Goal: Task Accomplishment & Management: Use online tool/utility

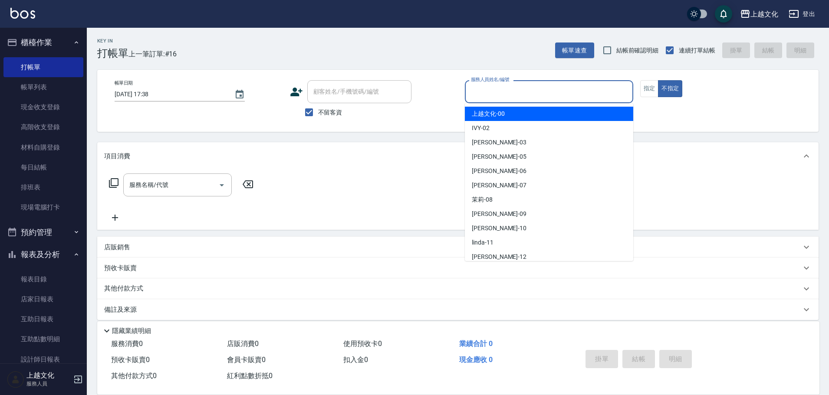
click at [546, 95] on input "服務人員姓名/編號" at bounding box center [549, 91] width 161 height 15
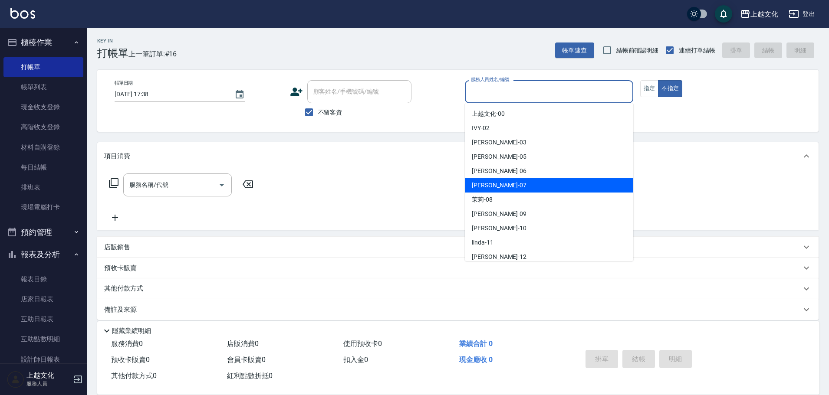
click at [538, 183] on div "[PERSON_NAME] -07" at bounding box center [549, 185] width 168 height 14
type input "[PERSON_NAME]-07"
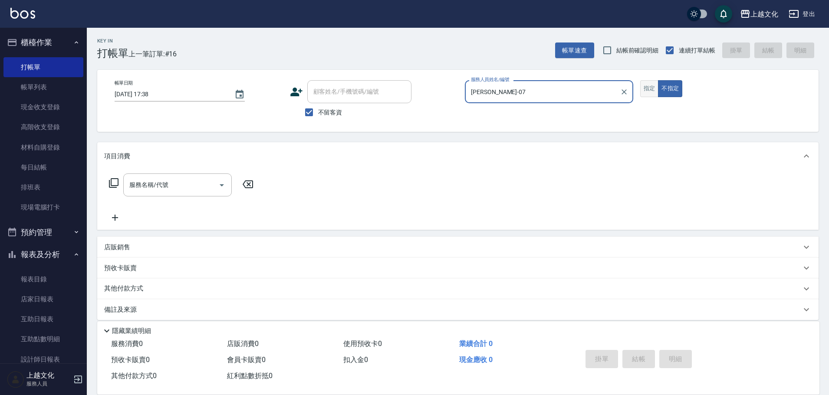
click at [651, 86] on button "指定" at bounding box center [649, 88] width 19 height 17
click at [113, 182] on icon at bounding box center [114, 183] width 10 height 10
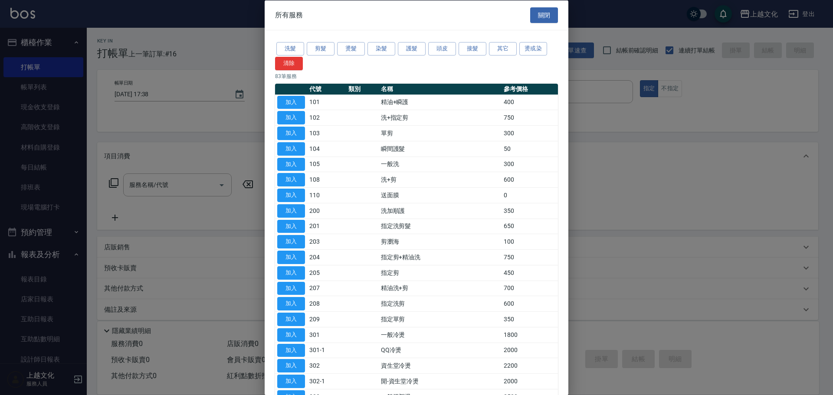
drag, startPoint x: 323, startPoint y: 50, endPoint x: 326, endPoint y: 59, distance: 8.6
click at [324, 51] on button "剪髮" at bounding box center [321, 48] width 28 height 13
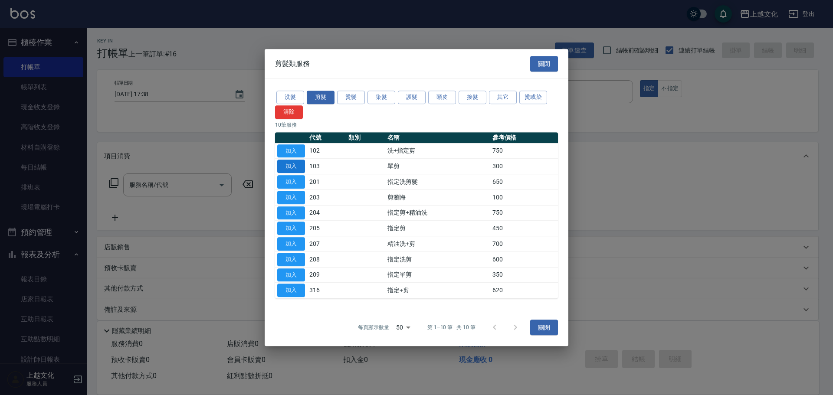
click at [299, 164] on button "加入" at bounding box center [291, 166] width 28 height 13
type input "單剪(103)"
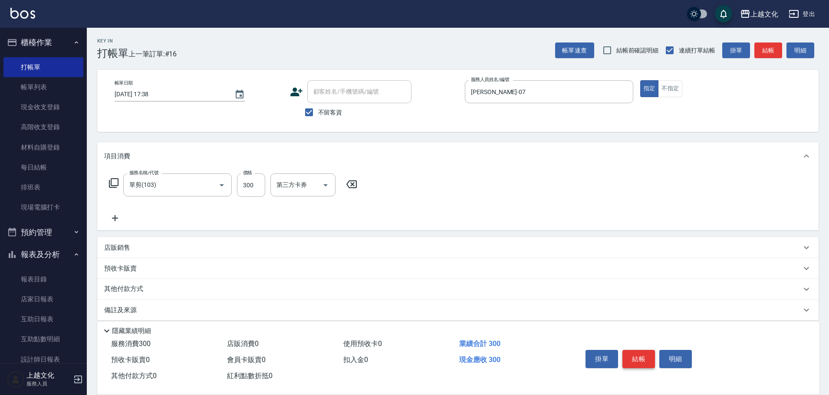
click at [634, 355] on button "結帳" at bounding box center [638, 359] width 33 height 18
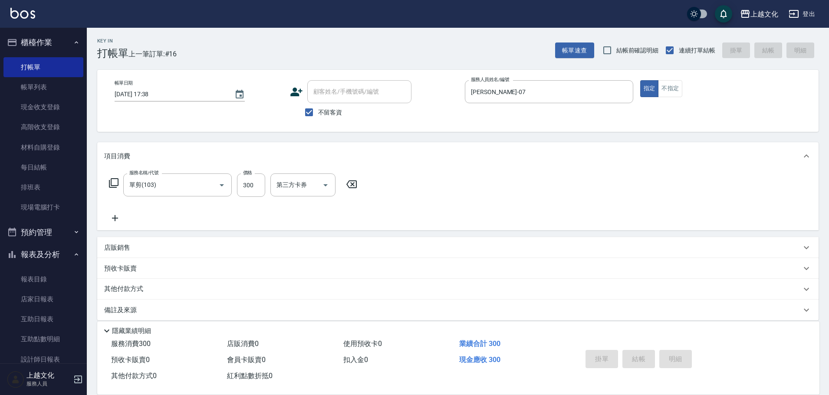
type input "[DATE] 18:34"
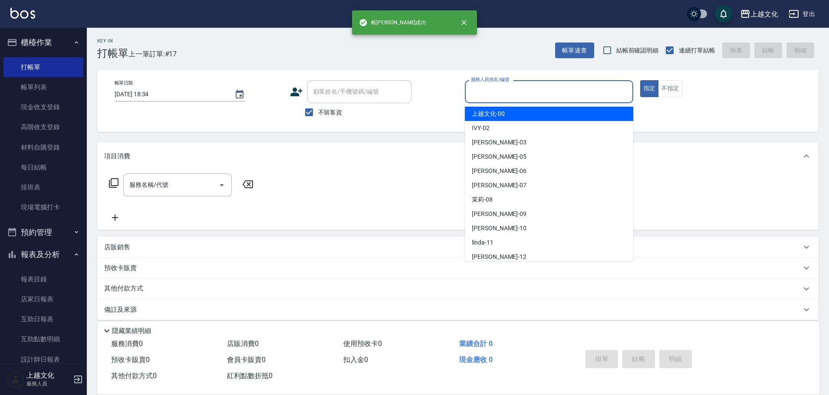
click at [556, 91] on input "服務人員姓名/編號" at bounding box center [549, 91] width 161 height 15
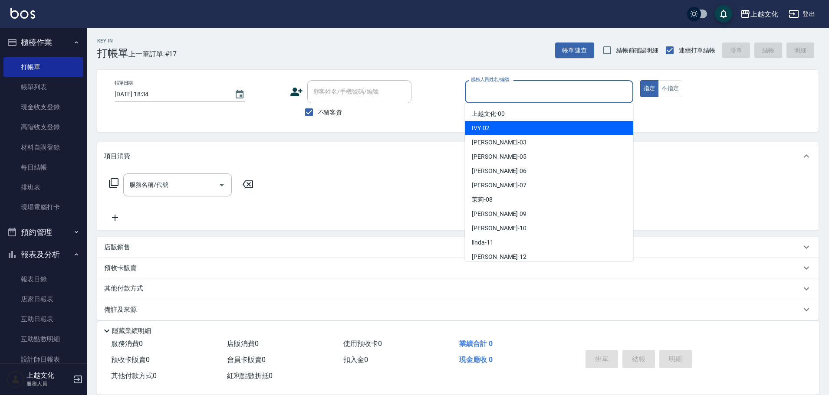
click at [516, 131] on div "IVY -02" at bounding box center [549, 128] width 168 height 14
type input "IVY-02"
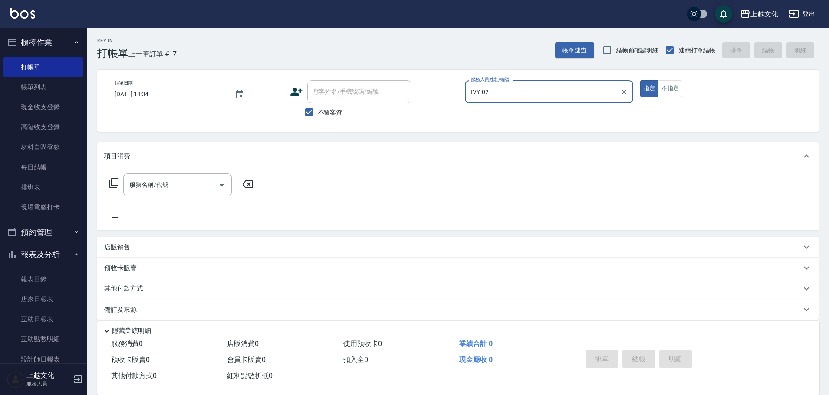
click at [670, 99] on div "帳單日期 [DATE] 18:34 顧客姓名/手機號碼/編號 顧客姓名/手機號碼/編號 不留客資 服務人員姓名/編號 [PERSON_NAME]-02 服務人…" at bounding box center [458, 100] width 700 height 41
click at [667, 91] on button "不指定" at bounding box center [670, 88] width 24 height 17
click at [115, 179] on icon at bounding box center [114, 183] width 10 height 10
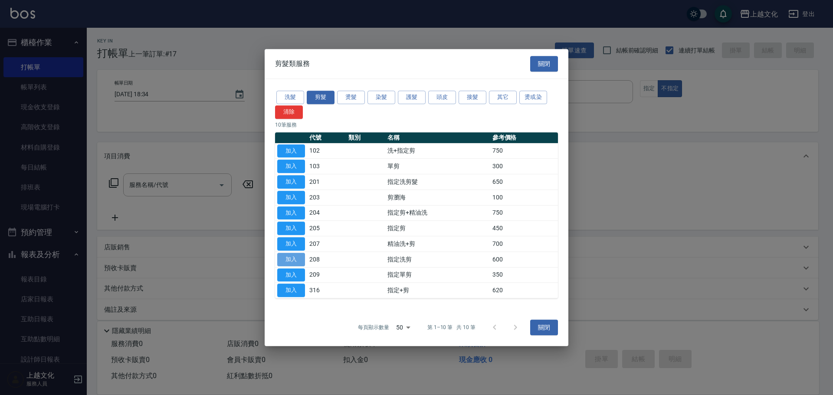
click at [299, 258] on button "加入" at bounding box center [291, 259] width 28 height 13
type input "指定洗剪(208)"
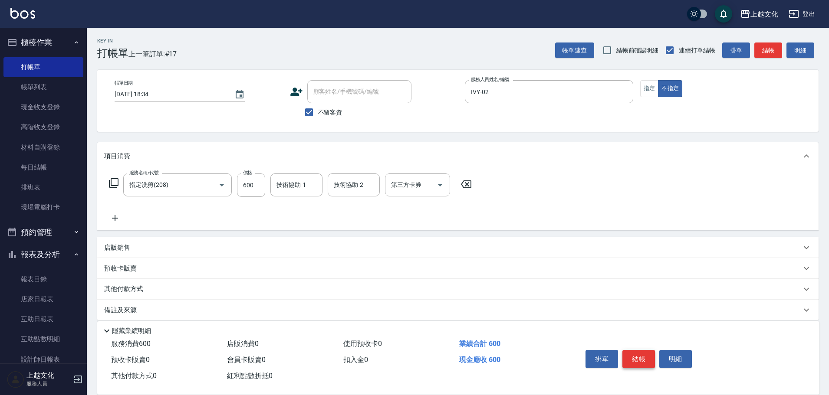
click at [641, 359] on button "結帳" at bounding box center [638, 359] width 33 height 18
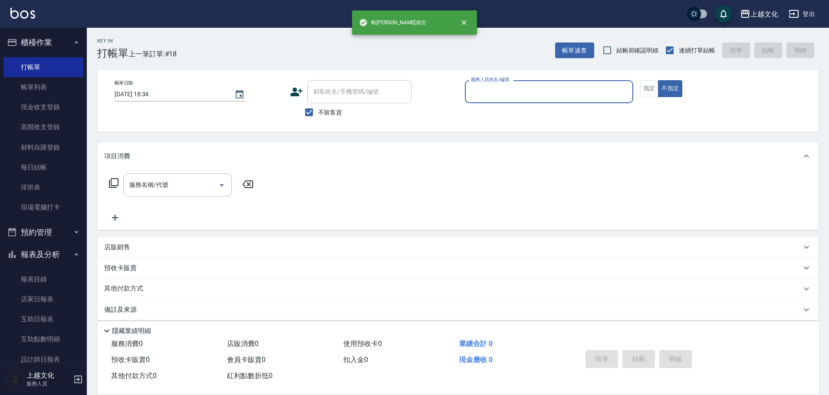
click at [547, 94] on input "服務人員姓名/編號" at bounding box center [549, 91] width 161 height 15
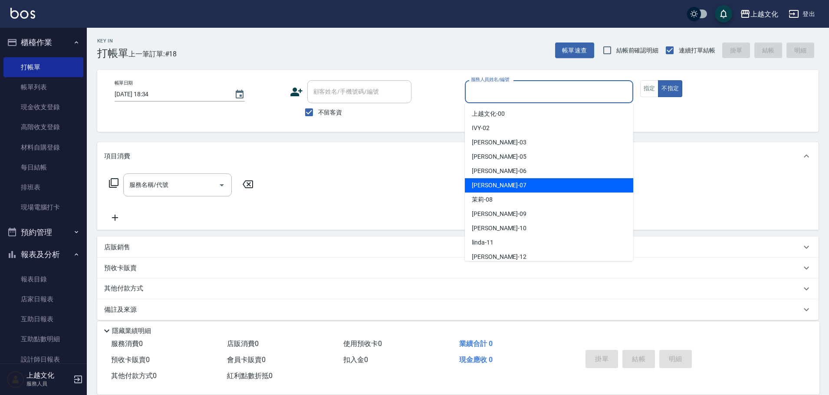
drag, startPoint x: 520, startPoint y: 184, endPoint x: 525, endPoint y: 184, distance: 4.8
click at [524, 192] on div "[PERSON_NAME] -07" at bounding box center [549, 185] width 168 height 14
type input "[PERSON_NAME]-07"
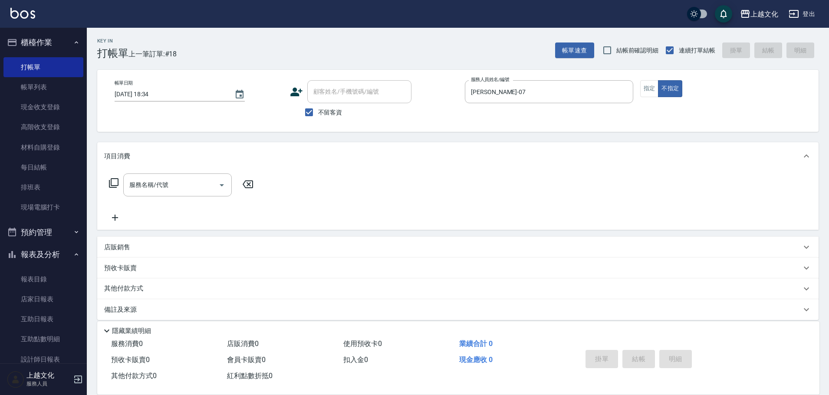
click at [639, 90] on div "帳單日期 [DATE] 18:34 顧客姓名/手機號碼/編號 顧客姓名/手機號碼/編號 不留客資 服務人員姓名/編號 [PERSON_NAME]-07 服務人…" at bounding box center [458, 100] width 700 height 41
click at [648, 92] on button "指定" at bounding box center [649, 88] width 19 height 17
click at [116, 181] on icon at bounding box center [114, 183] width 10 height 10
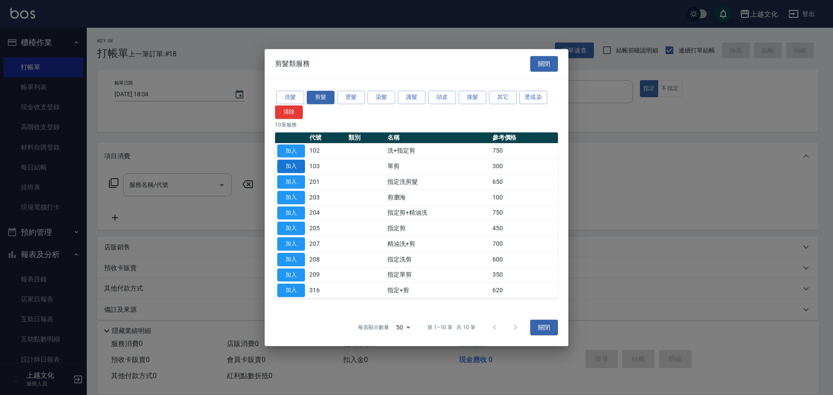
click at [297, 168] on button "加入" at bounding box center [291, 166] width 28 height 13
type input "單剪(103)"
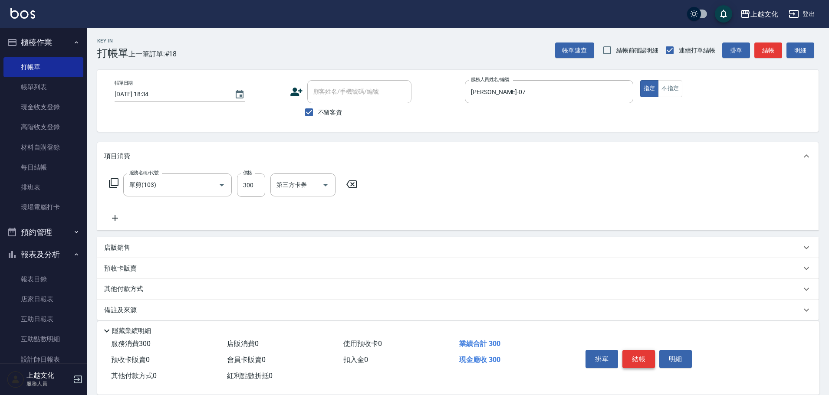
click at [642, 362] on button "結帳" at bounding box center [638, 359] width 33 height 18
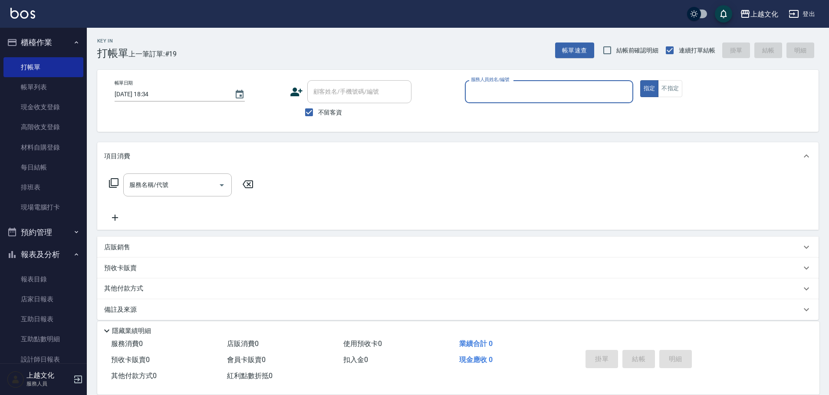
click at [547, 86] on input "服務人員姓名/編號" at bounding box center [549, 91] width 161 height 15
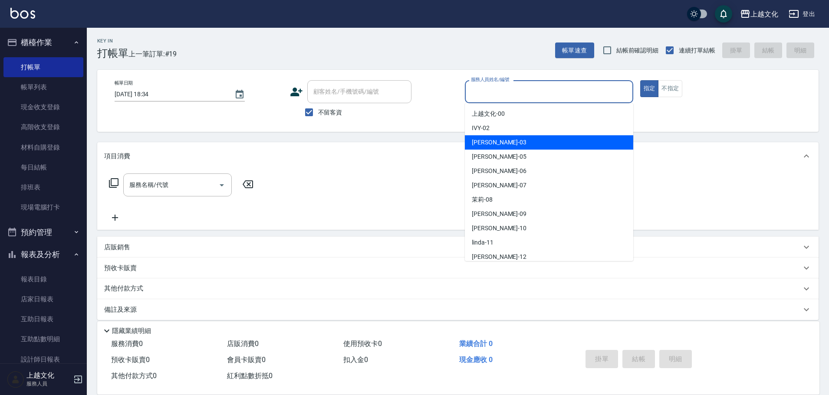
click at [519, 142] on div "[PERSON_NAME] -03" at bounding box center [549, 142] width 168 height 14
type input "[PERSON_NAME]-03"
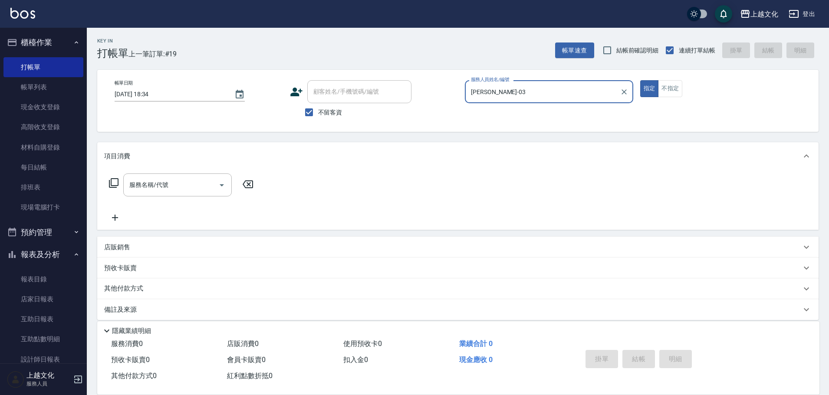
click at [111, 185] on icon at bounding box center [114, 183] width 10 height 10
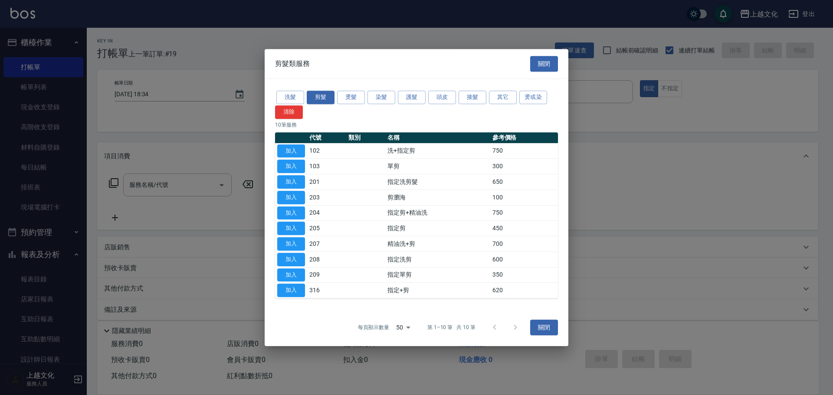
click at [294, 171] on button "加入" at bounding box center [291, 166] width 28 height 13
type input "單剪(103)"
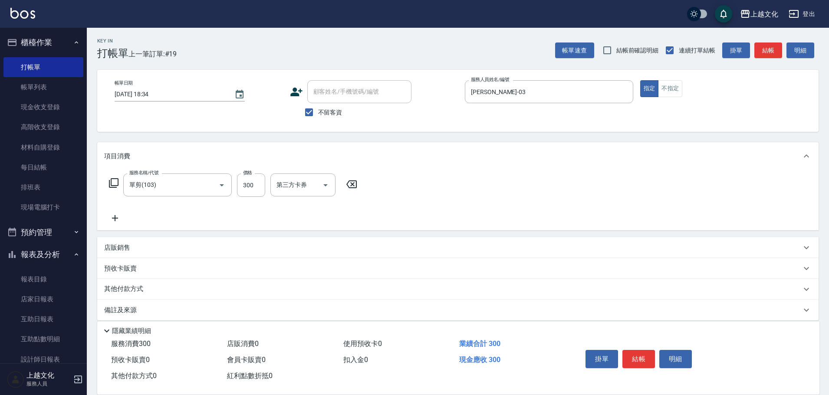
click at [639, 353] on button "結帳" at bounding box center [638, 359] width 33 height 18
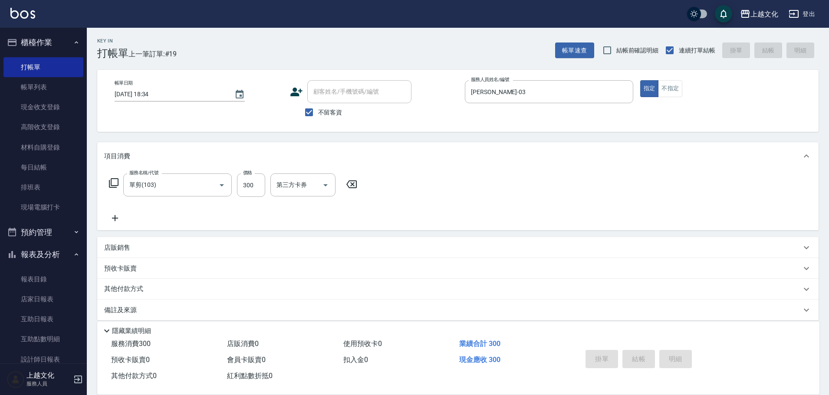
type input "[DATE] 18:35"
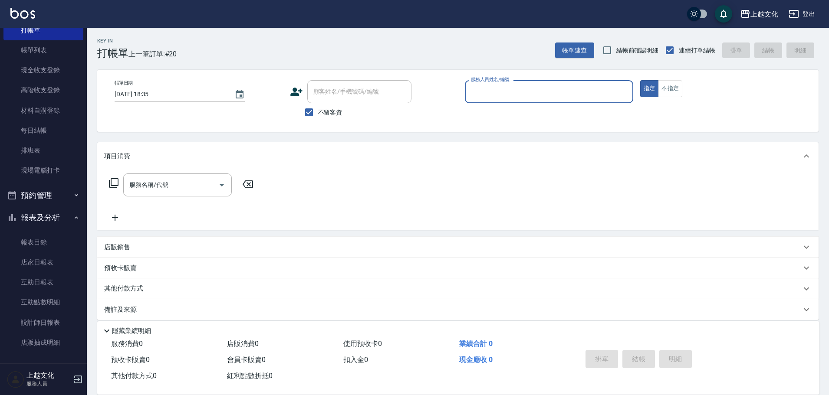
scroll to position [85, 0]
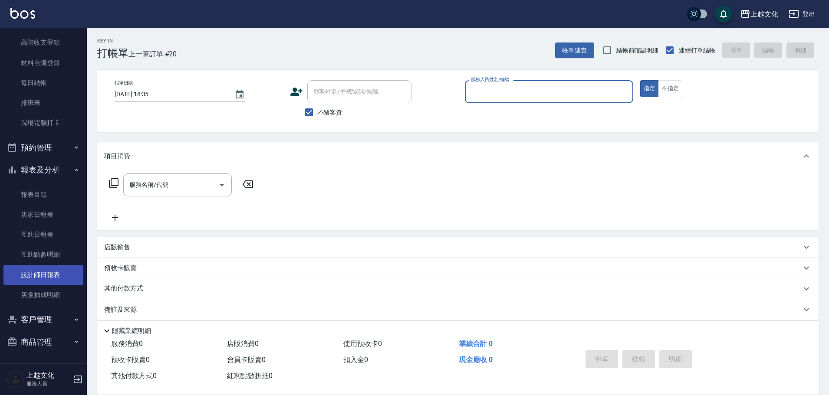
click at [53, 275] on link "設計師日報表" at bounding box center [43, 275] width 80 height 20
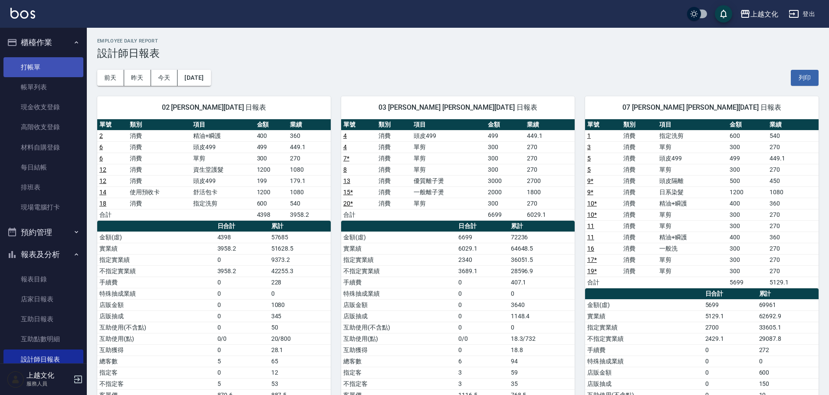
drag, startPoint x: 49, startPoint y: 49, endPoint x: 54, endPoint y: 74, distance: 25.1
click at [54, 59] on li "櫃檯作業 打帳單 帳單列表 現金收支登錄 高階收支登錄 材料自購登錄 每日結帳 排班表 現場電腦打卡" at bounding box center [43, 126] width 80 height 190
click at [49, 63] on link "打帳單" at bounding box center [43, 67] width 80 height 20
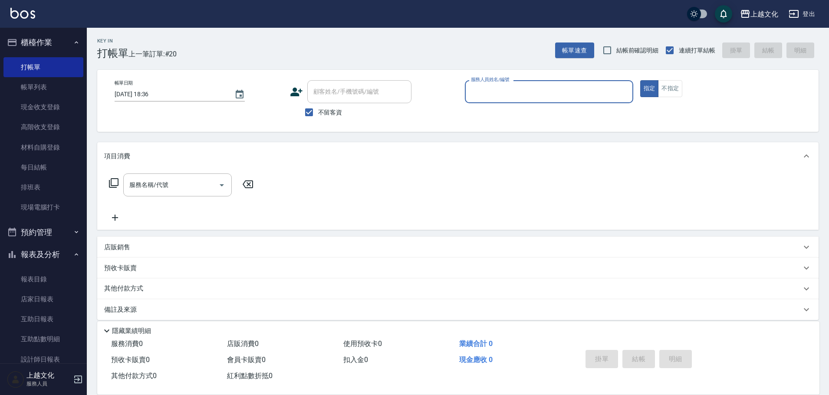
drag, startPoint x: 42, startPoint y: 95, endPoint x: 124, endPoint y: 156, distance: 102.7
click at [42, 94] on link "帳單列表" at bounding box center [43, 87] width 80 height 20
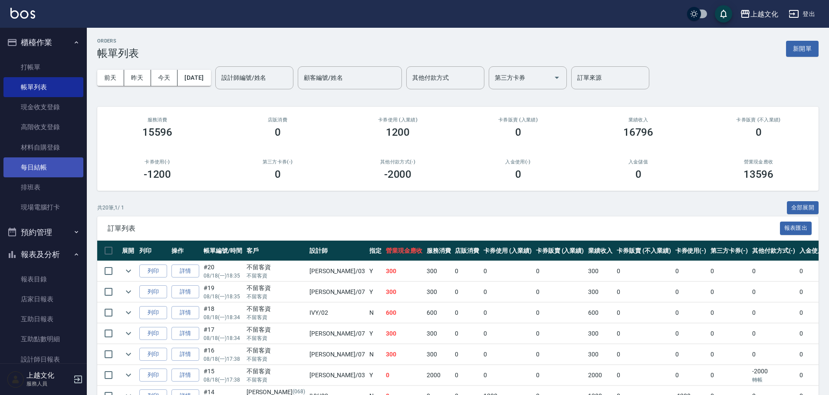
click at [55, 167] on link "每日結帳" at bounding box center [43, 168] width 80 height 20
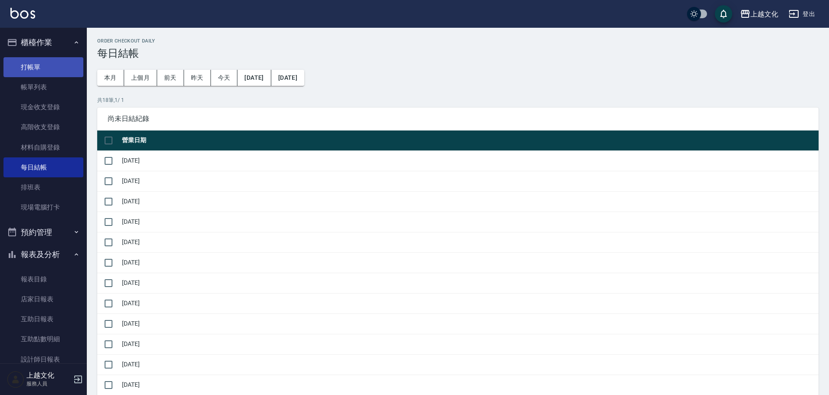
click at [37, 65] on link "打帳單" at bounding box center [43, 67] width 80 height 20
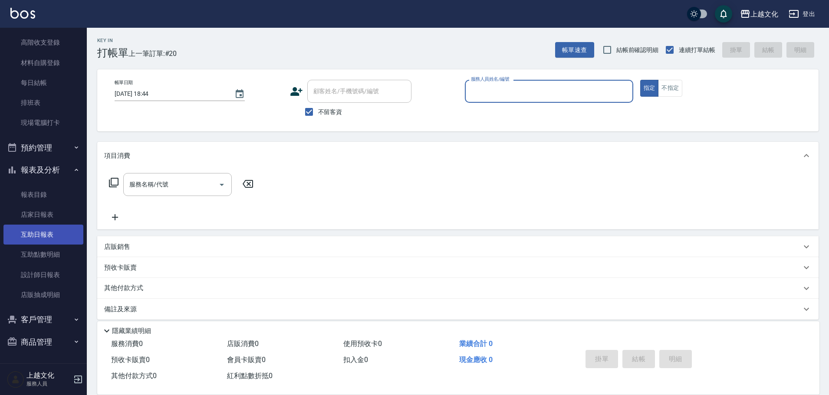
scroll to position [8, 0]
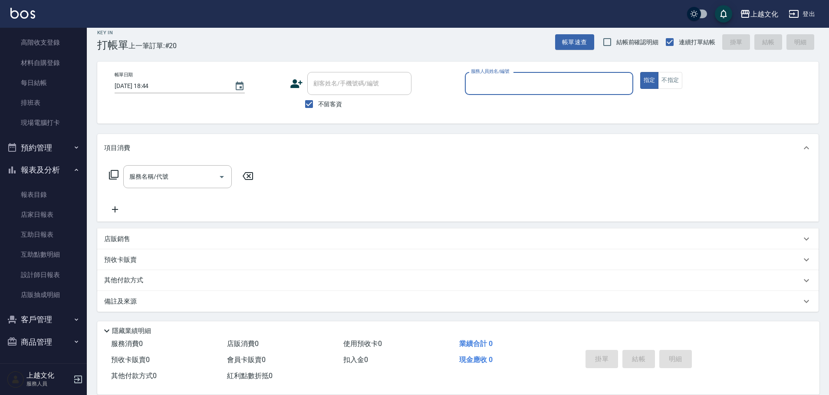
click at [57, 141] on button "預約管理" at bounding box center [43, 148] width 80 height 23
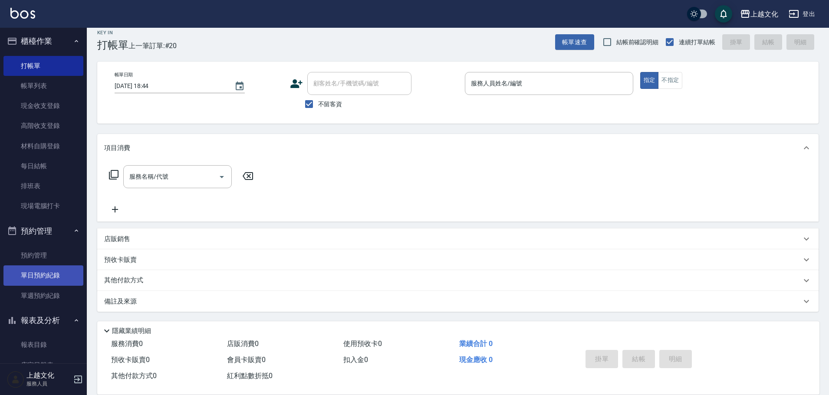
scroll to position [0, 0]
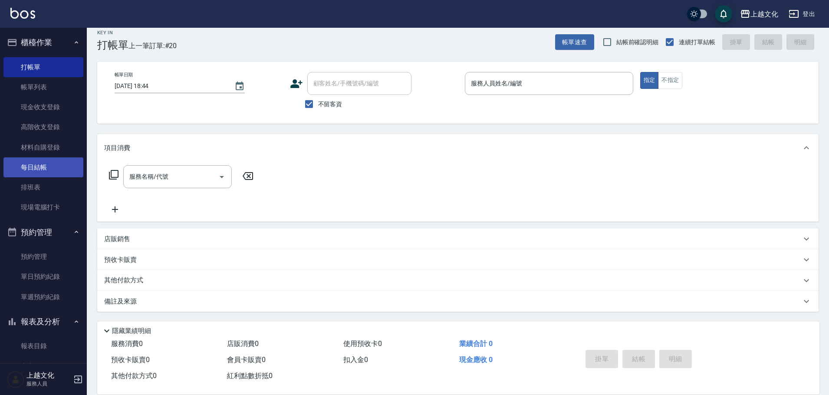
click at [46, 170] on link "每日結帳" at bounding box center [43, 168] width 80 height 20
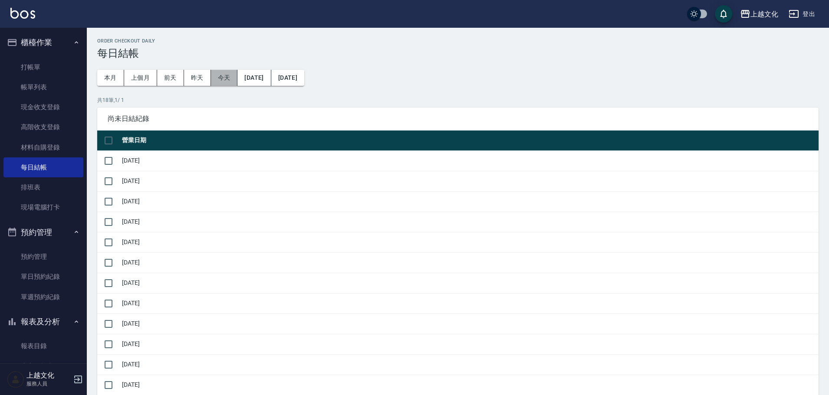
click at [219, 82] on button "今天" at bounding box center [224, 78] width 27 height 16
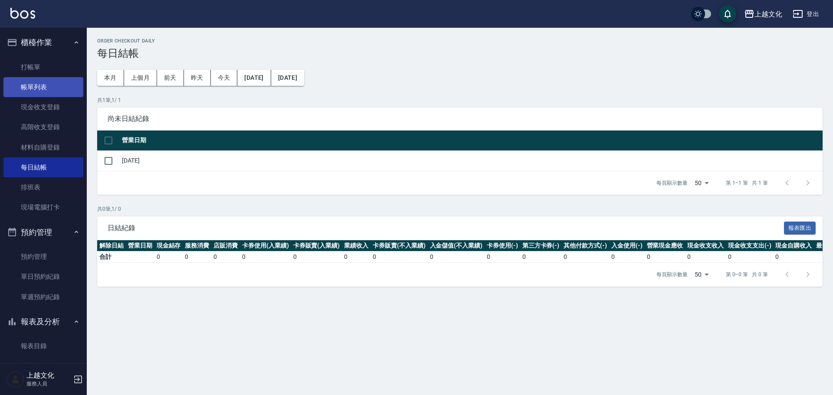
click at [48, 88] on link "帳單列表" at bounding box center [43, 87] width 80 height 20
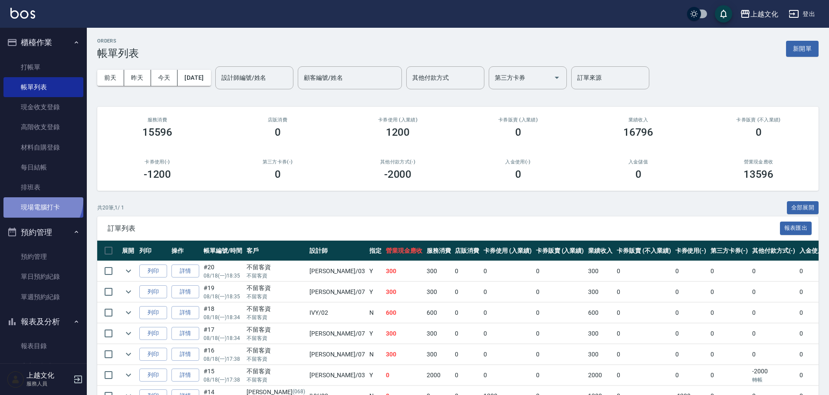
click at [41, 201] on link "現場電腦打卡" at bounding box center [43, 207] width 80 height 20
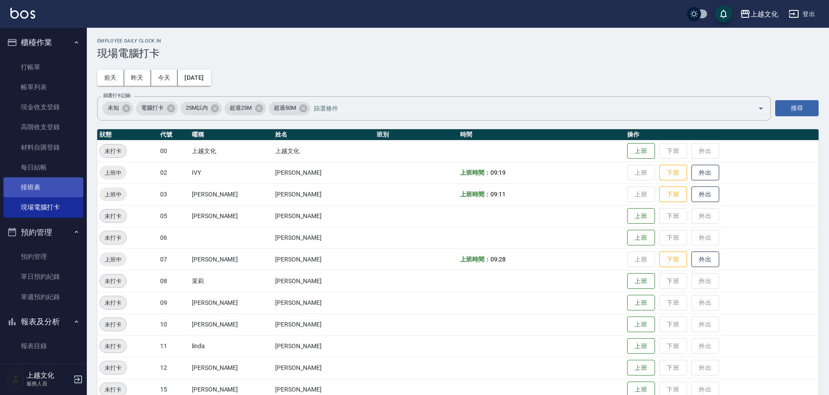
click at [43, 180] on link "排班表" at bounding box center [43, 188] width 80 height 20
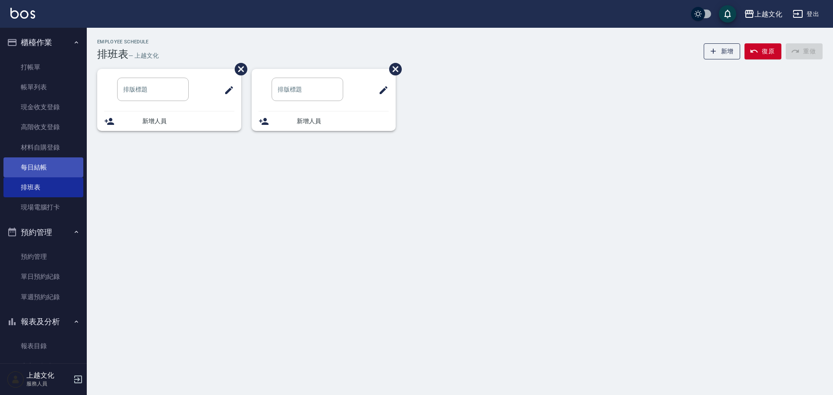
click at [66, 164] on link "每日結帳" at bounding box center [43, 168] width 80 height 20
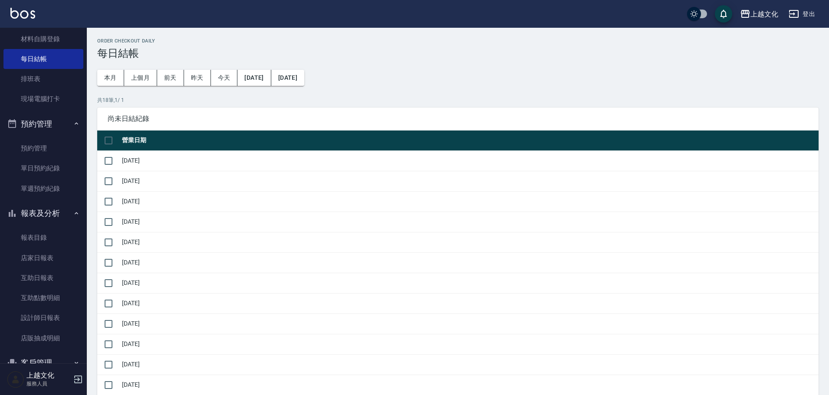
scroll to position [152, 0]
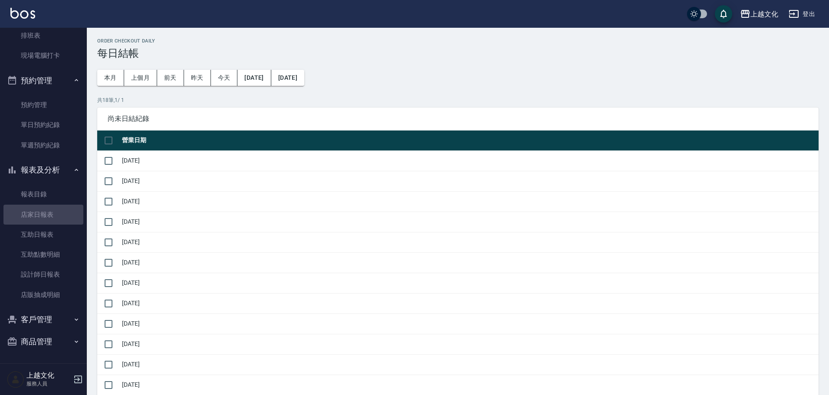
click at [56, 216] on link "店家日報表" at bounding box center [43, 215] width 80 height 20
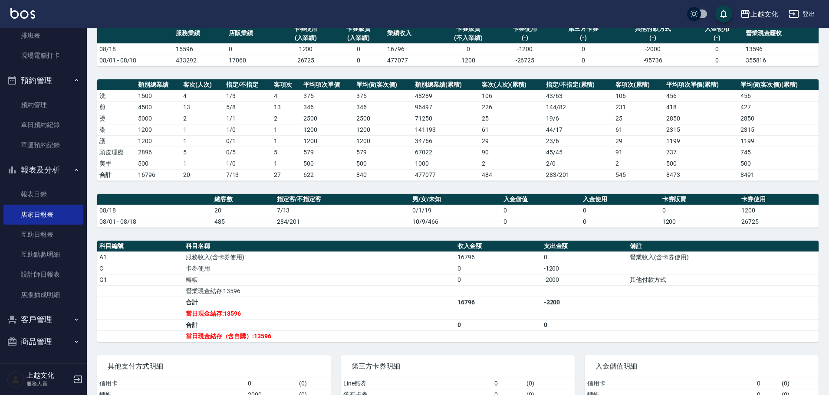
scroll to position [122, 0]
